Goal: Register for event/course

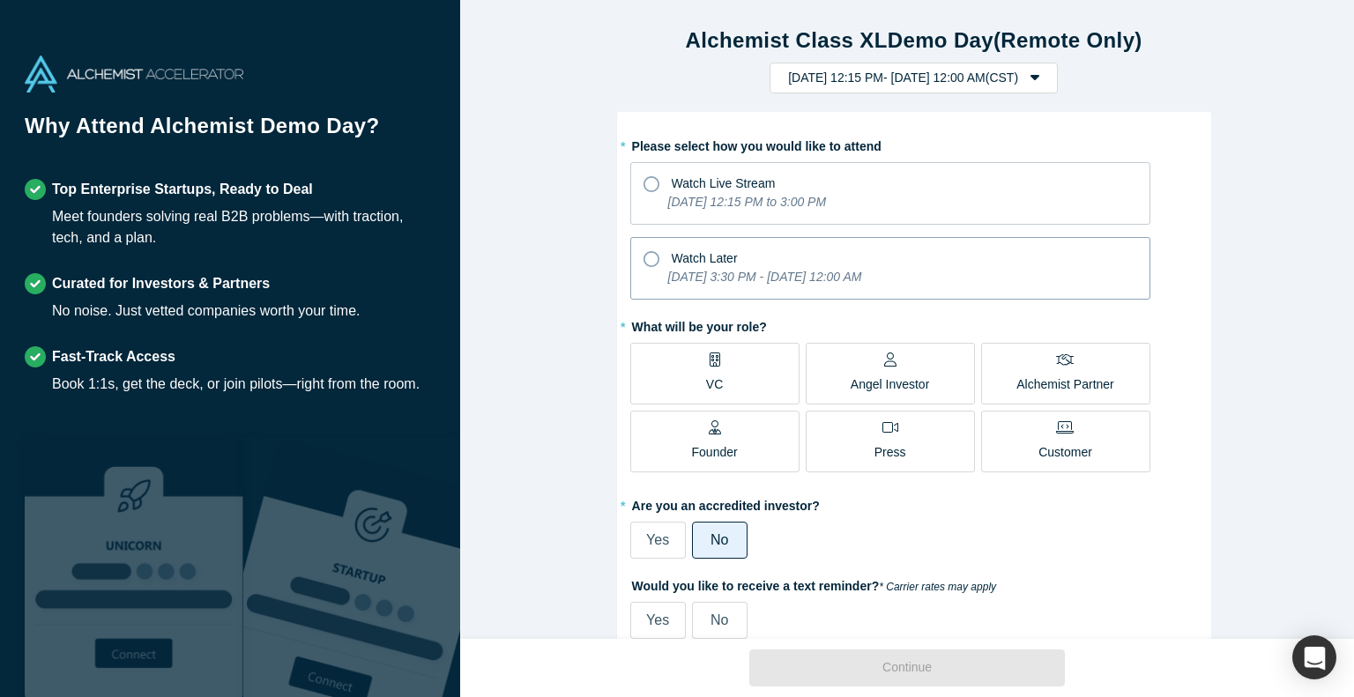
click at [643, 251] on icon at bounding box center [651, 259] width 16 height 16
click at [0, 0] on input "Watch Later [DATE] 3:30 PM - [DATE] 12:00 AM" at bounding box center [0, 0] width 0 height 0
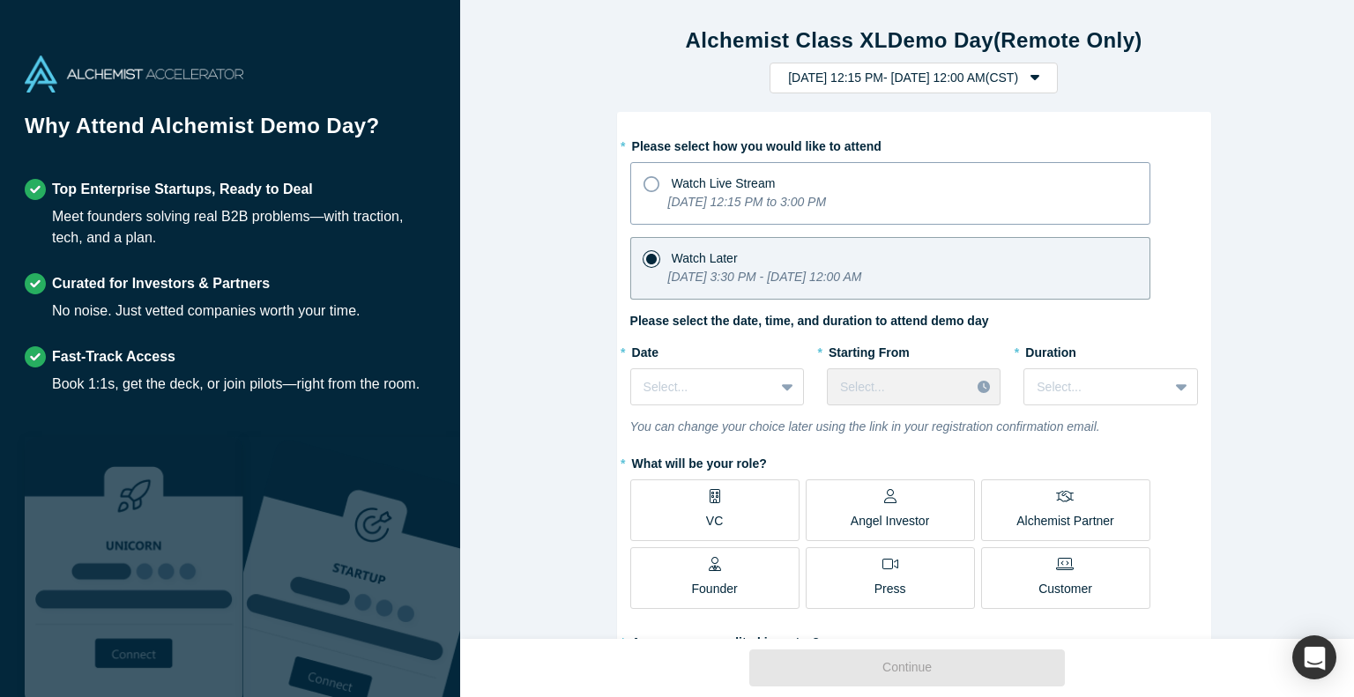
click at [691, 176] on span "Watch Live Stream" at bounding box center [724, 183] width 104 height 14
click at [0, 0] on input "Watch Live Stream [DATE] 12:15 PM to 3:00 PM" at bounding box center [0, 0] width 0 height 0
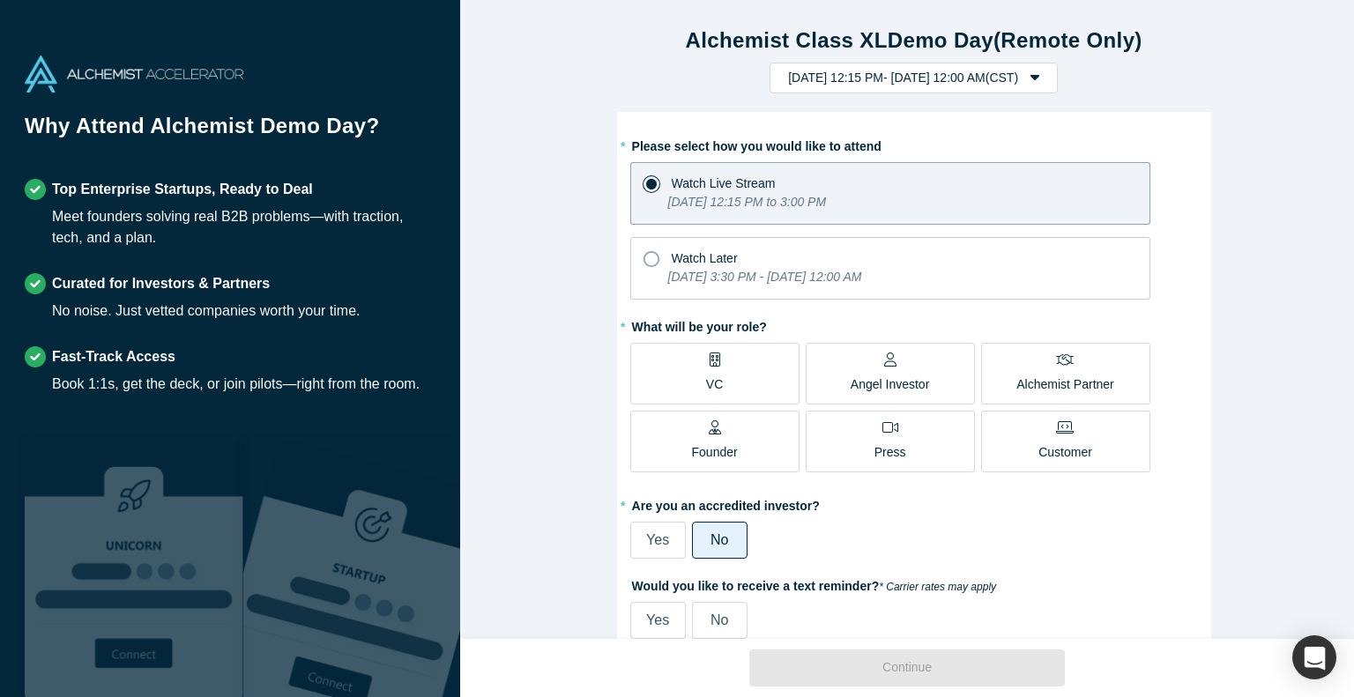
click at [1008, 374] on label "Alchemist Partner" at bounding box center [1065, 374] width 169 height 62
click at [0, 0] on input "Alchemist Partner" at bounding box center [0, 0] width 0 height 0
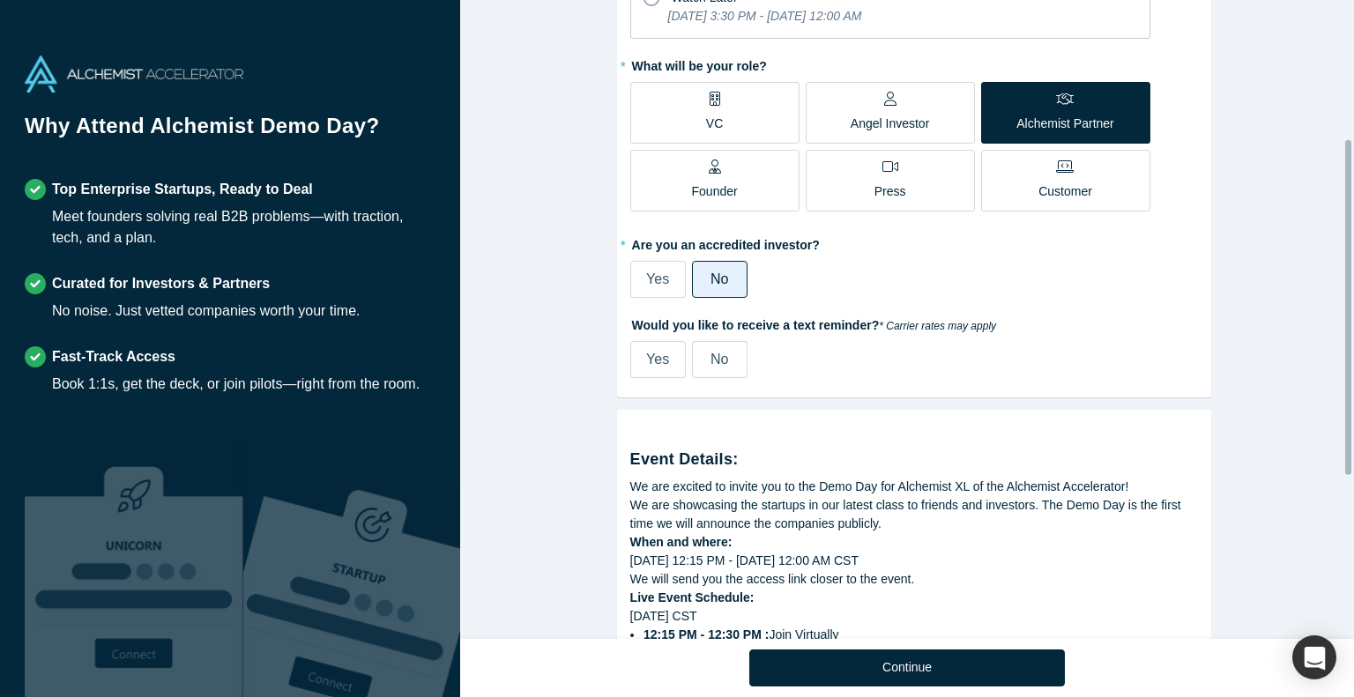
scroll to position [264, 0]
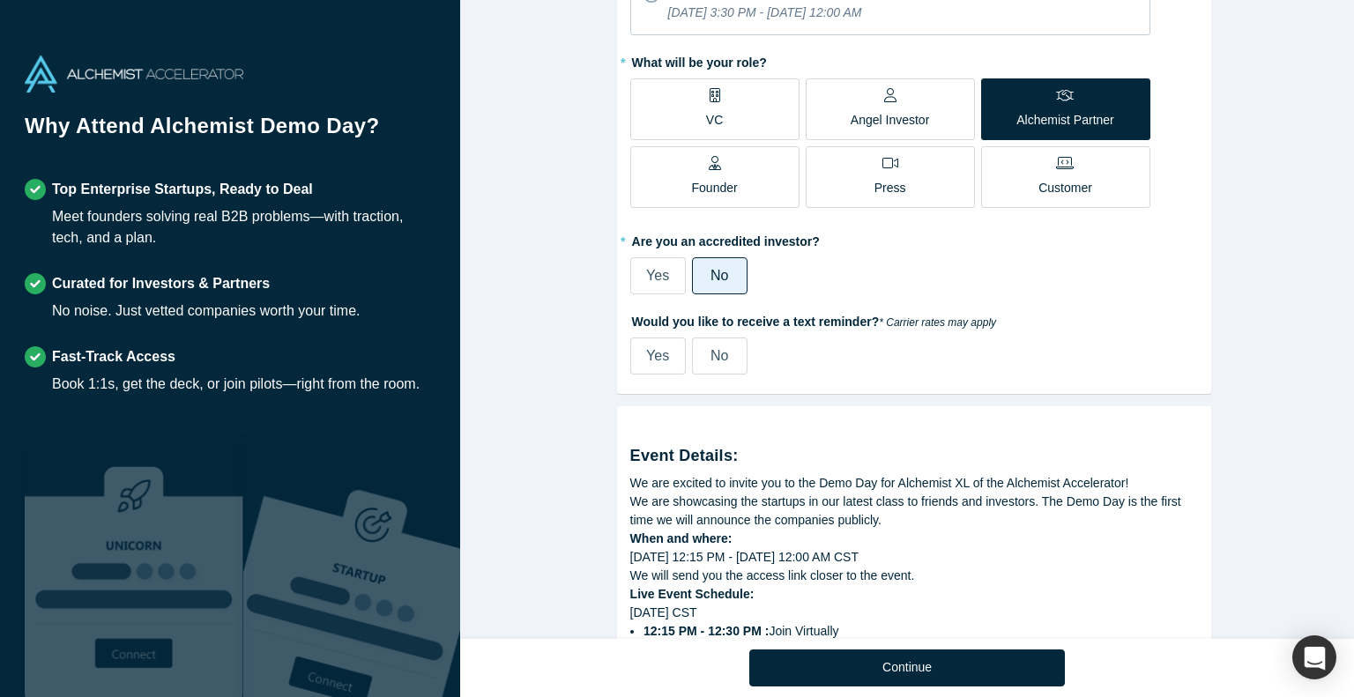
click at [710, 354] on span "No" at bounding box center [719, 355] width 18 height 15
click at [0, 0] on input "No" at bounding box center [0, 0] width 0 height 0
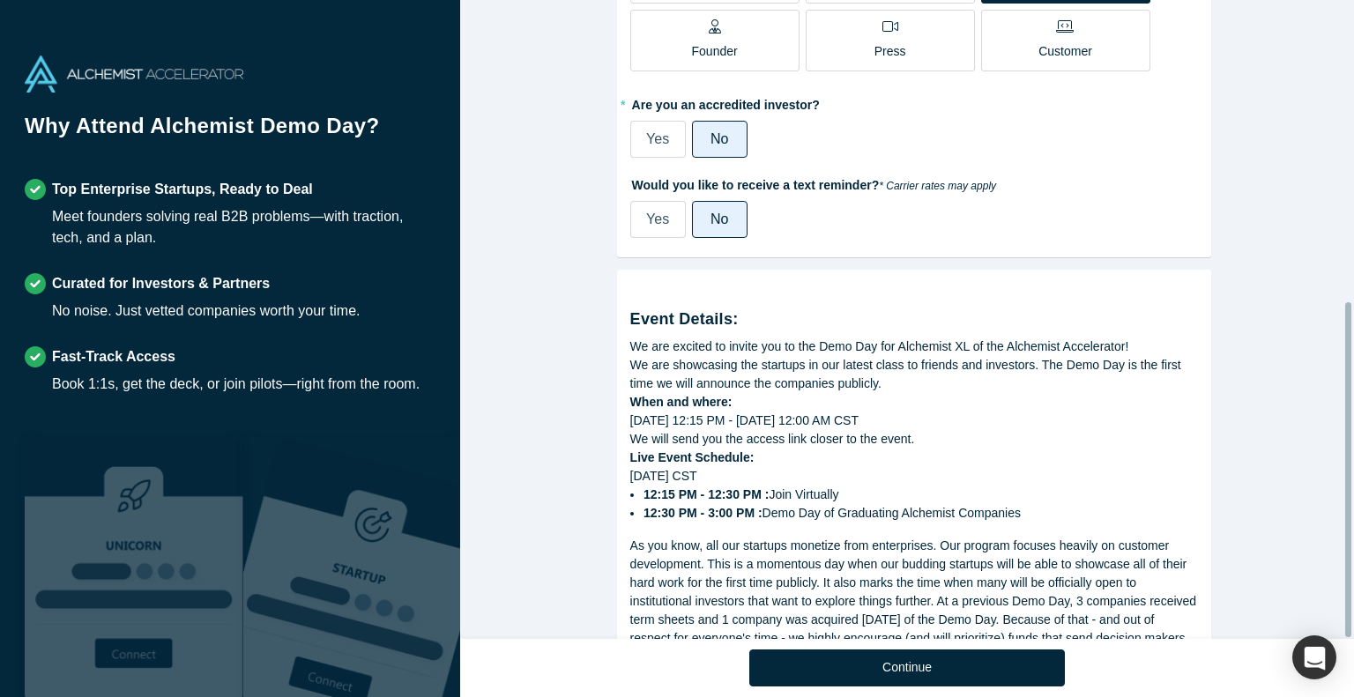
scroll to position [576, 0]
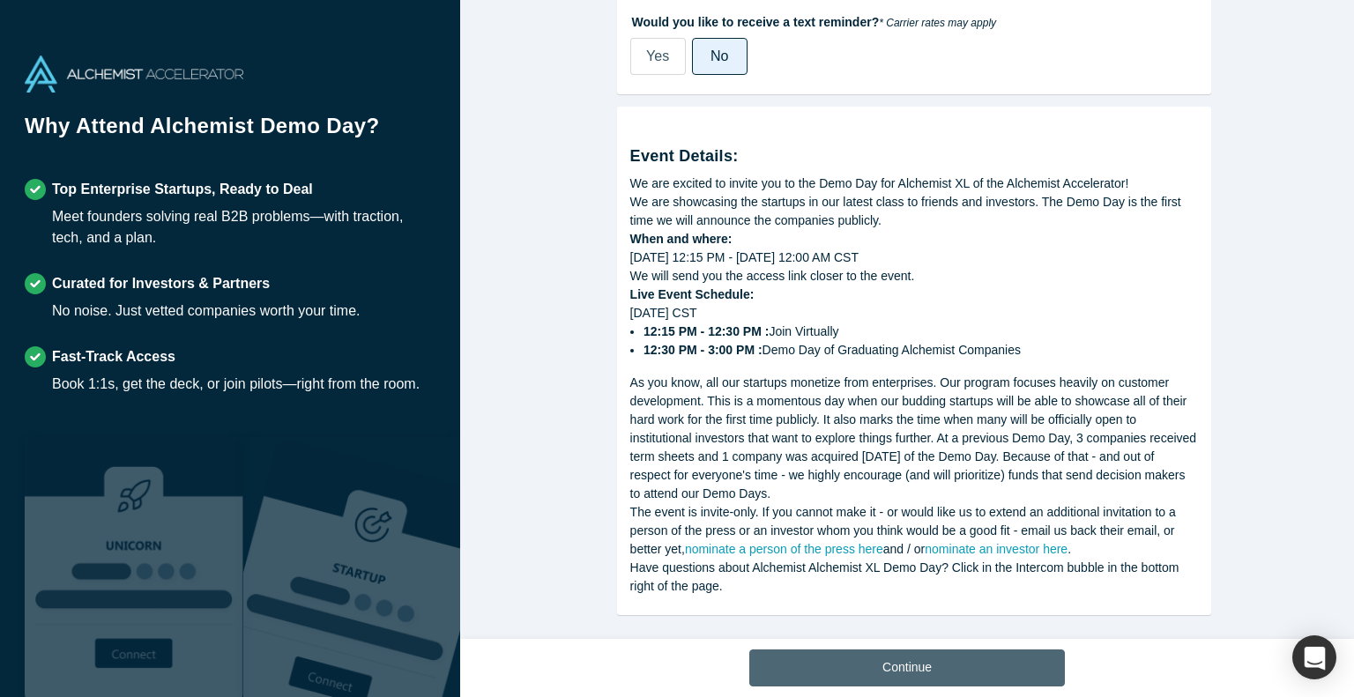
click at [938, 662] on button "Continue" at bounding box center [907, 668] width 316 height 37
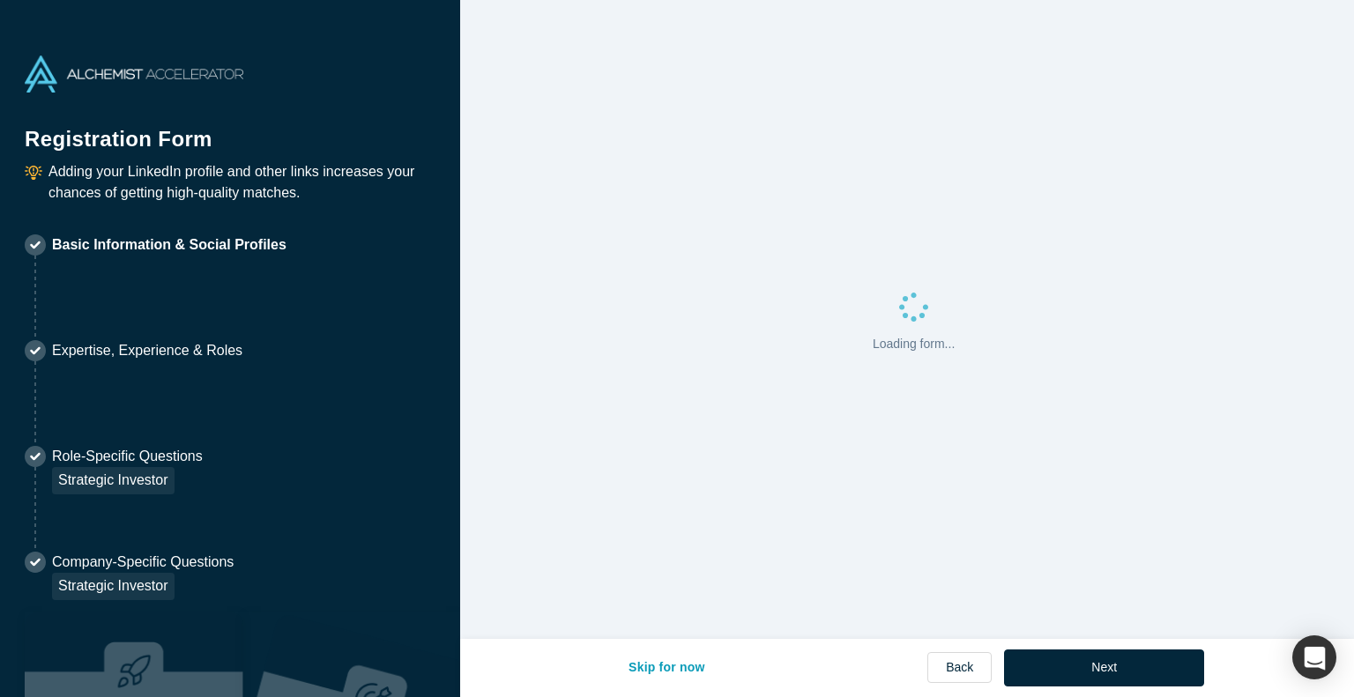
select select "US"
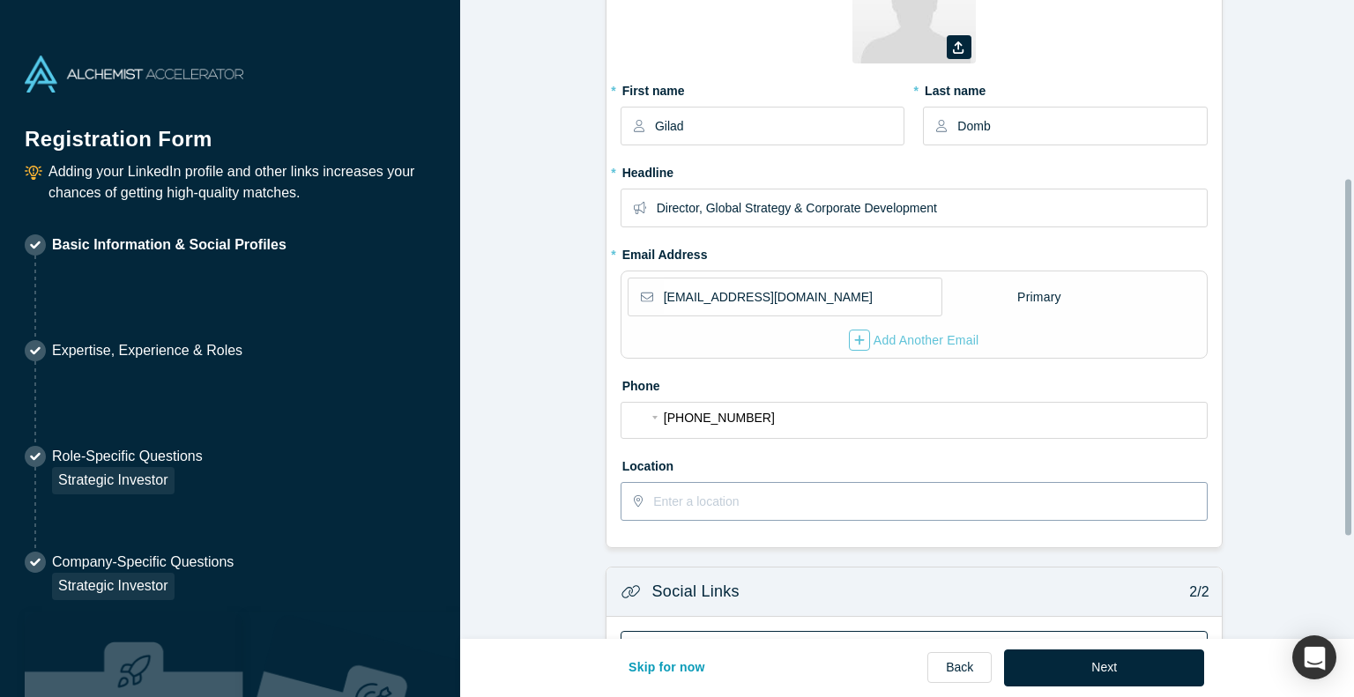
scroll to position [353, 0]
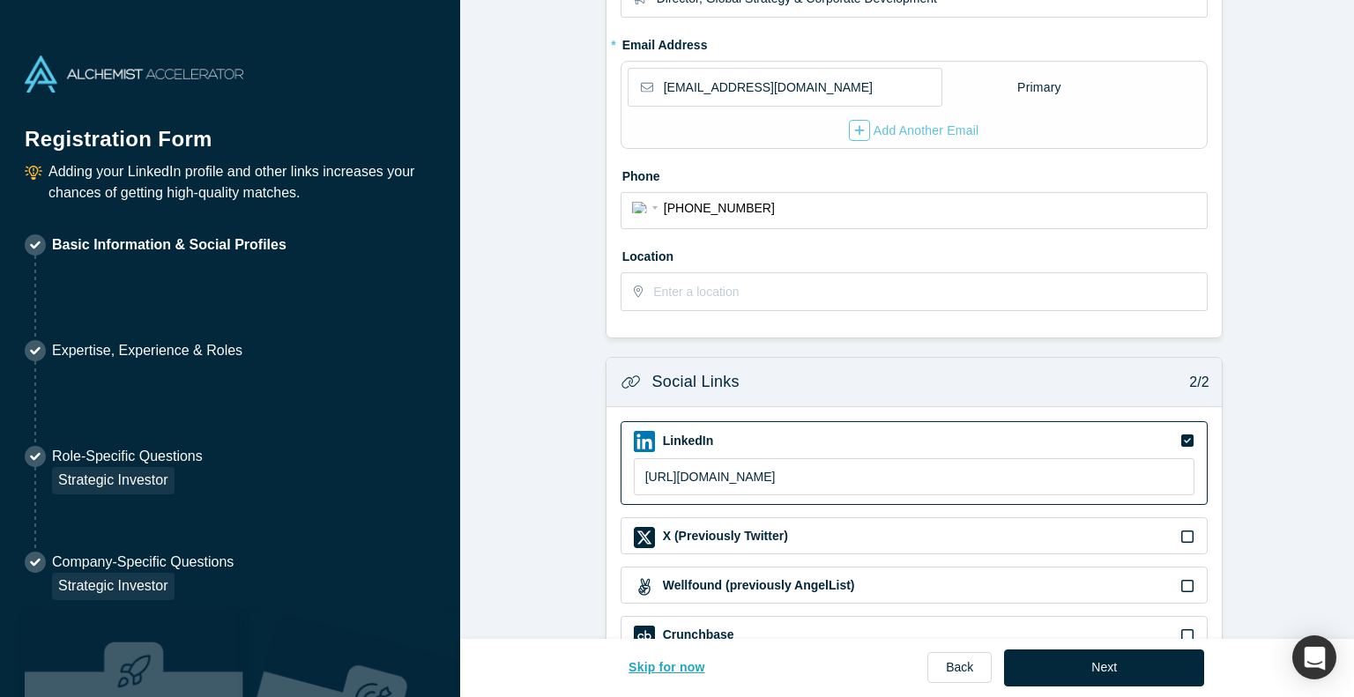
click at [680, 666] on button "Skip for now" at bounding box center [667, 668] width 114 height 37
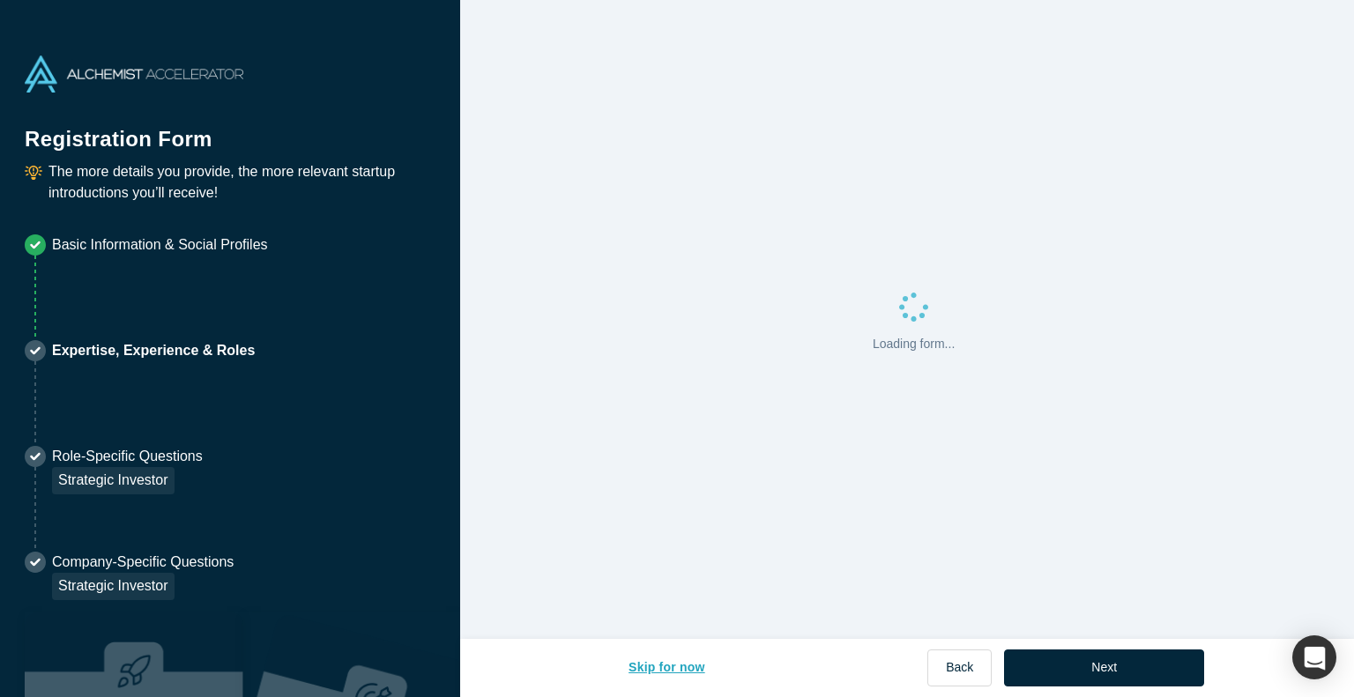
scroll to position [0, 0]
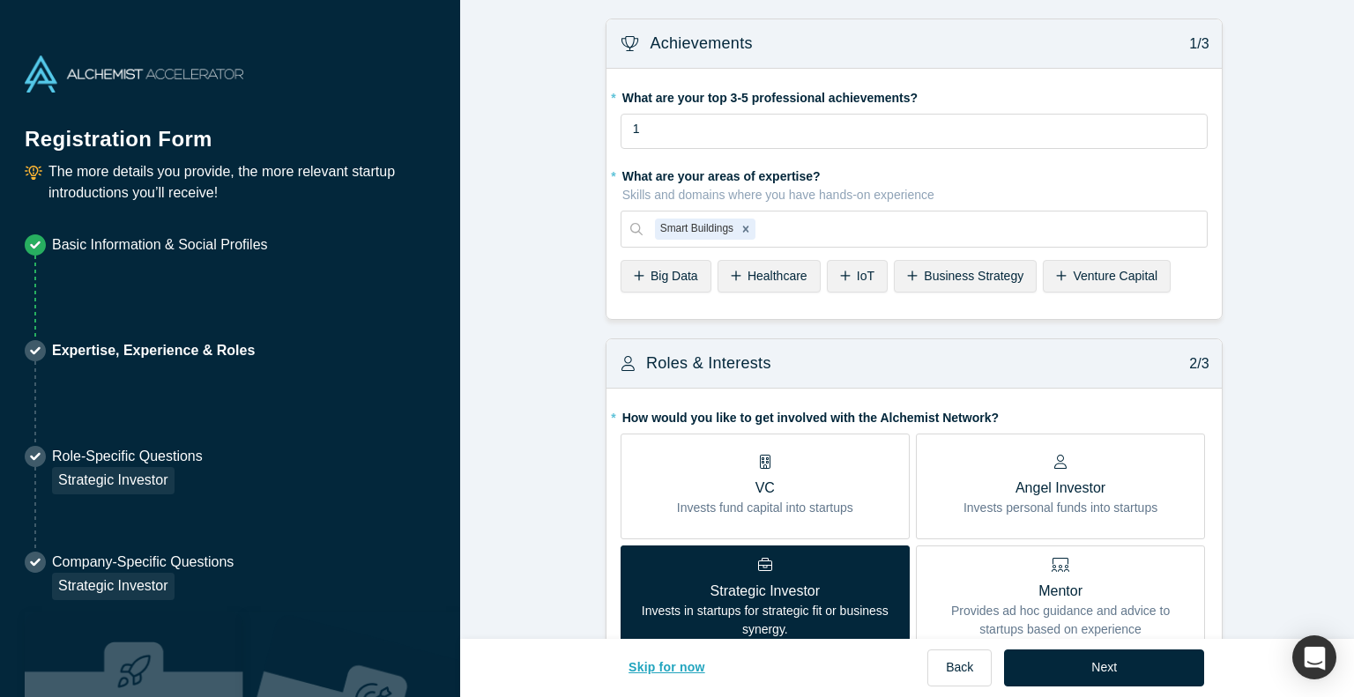
click at [698, 667] on button "Skip for now" at bounding box center [667, 668] width 114 height 37
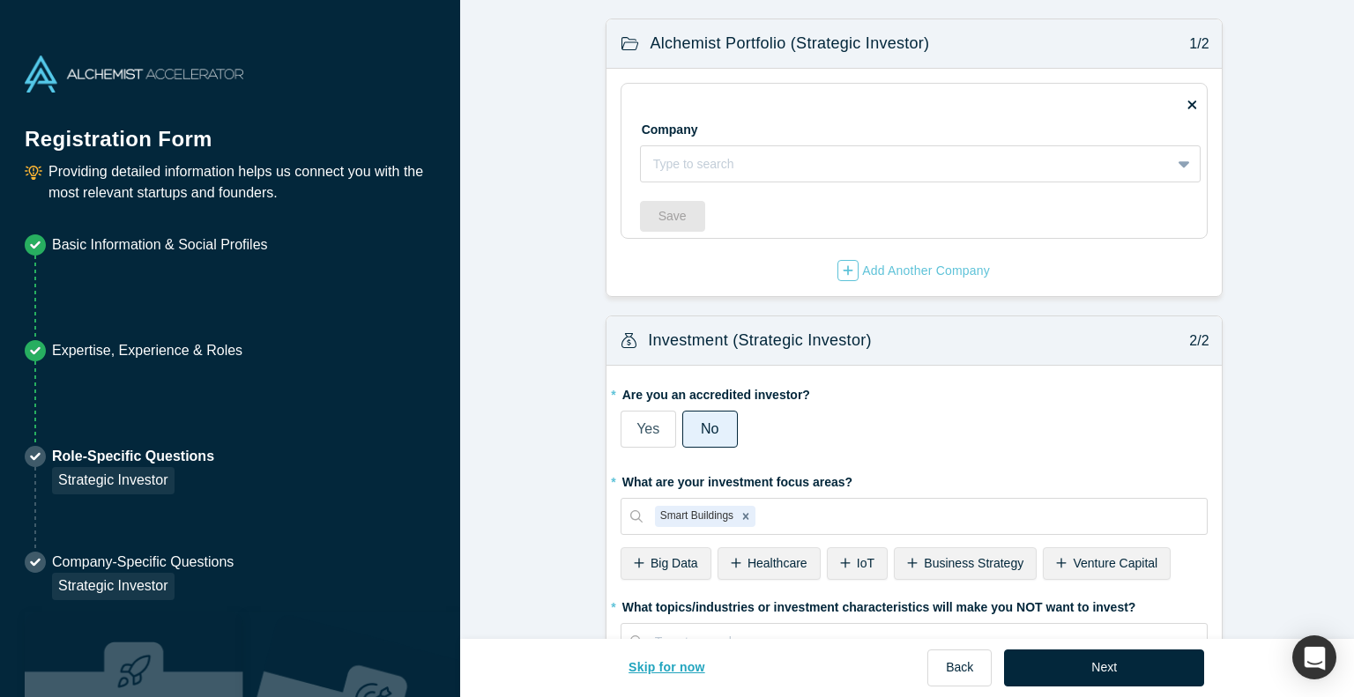
click at [681, 666] on button "Skip for now" at bounding box center [667, 668] width 114 height 37
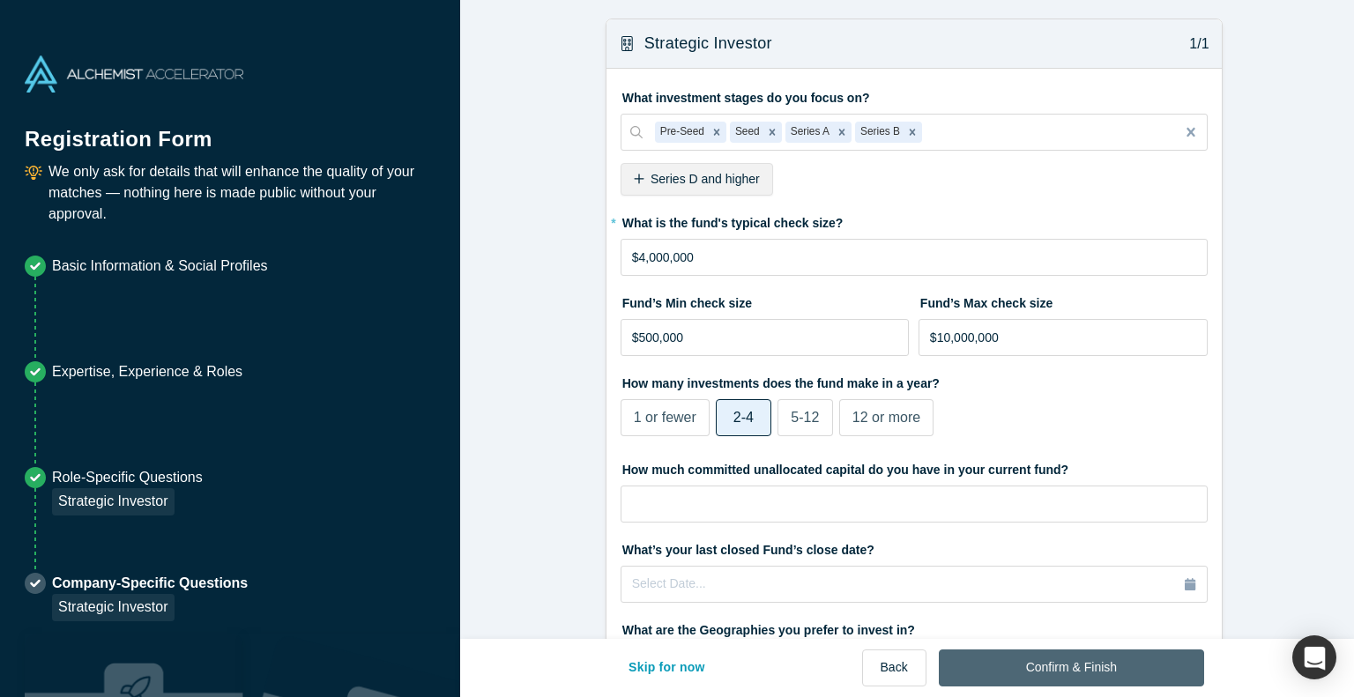
click at [1074, 667] on button "Confirm & Finish" at bounding box center [1071, 668] width 265 height 37
